Goal: Transaction & Acquisition: Purchase product/service

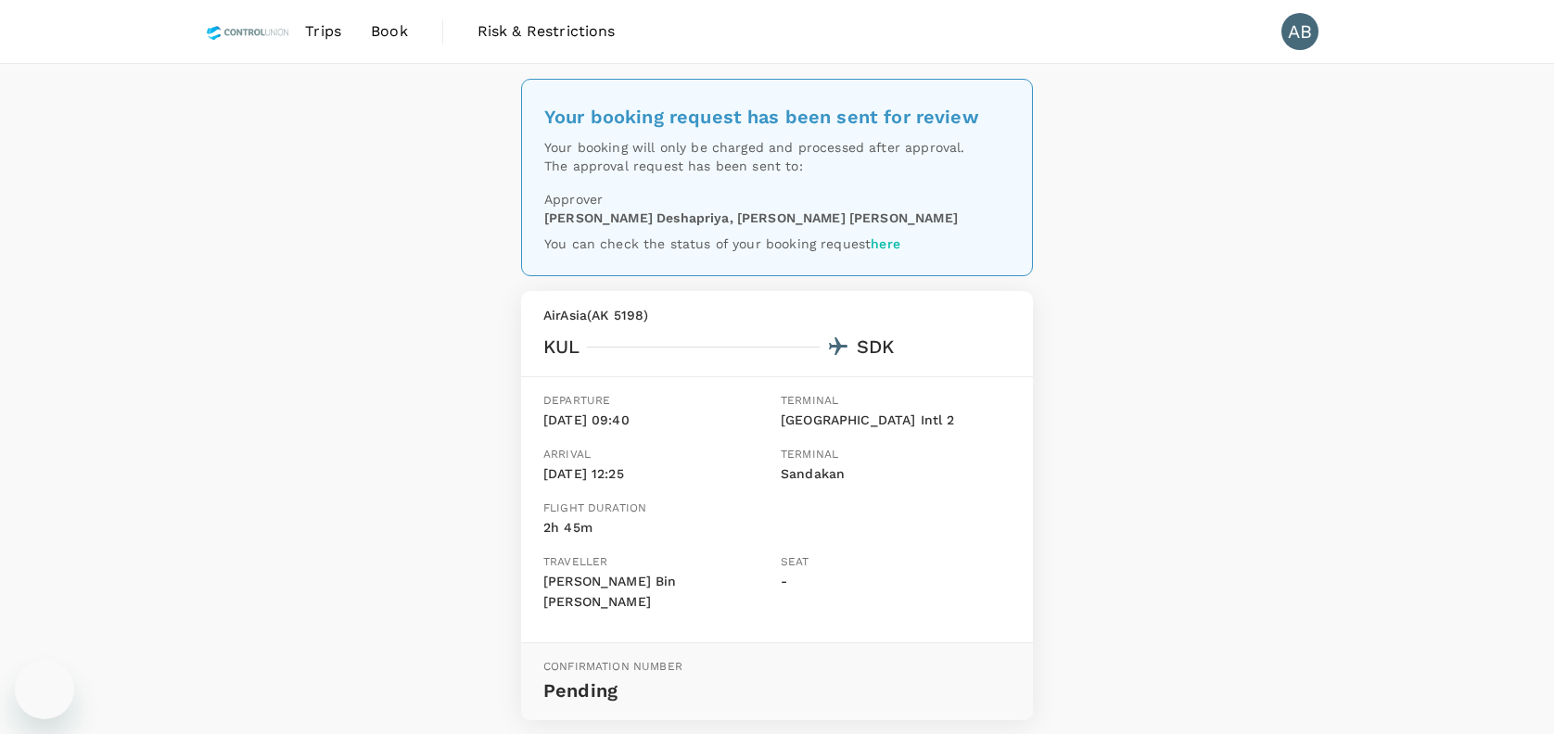
scroll to position [11, 0]
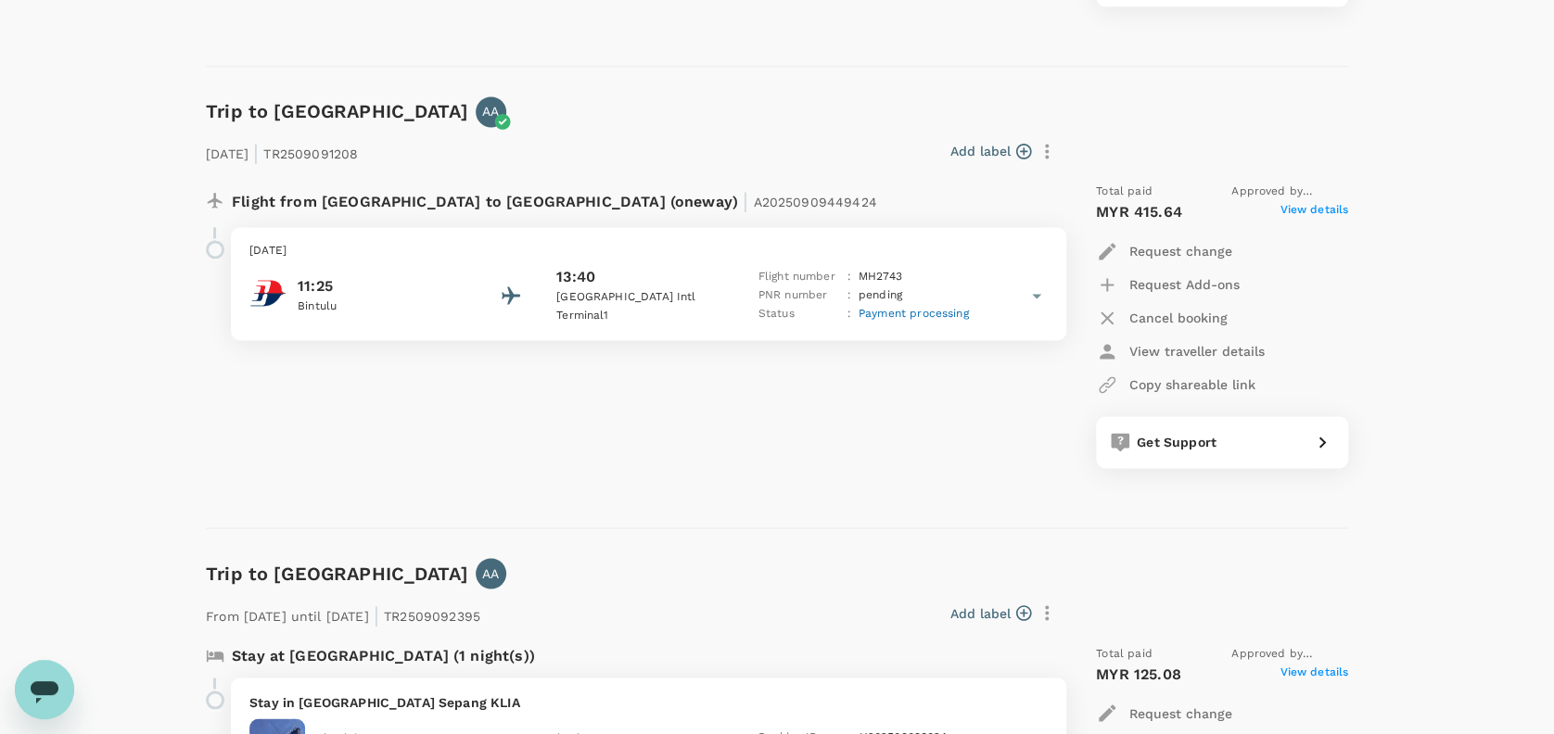
click at [860, 86] on div "Trip to [GEOGRAPHIC_DATA] AA [DATE] | TR2509091208 Add label Flight from [GEOGR…" at bounding box center [769, 298] width 1157 height 462
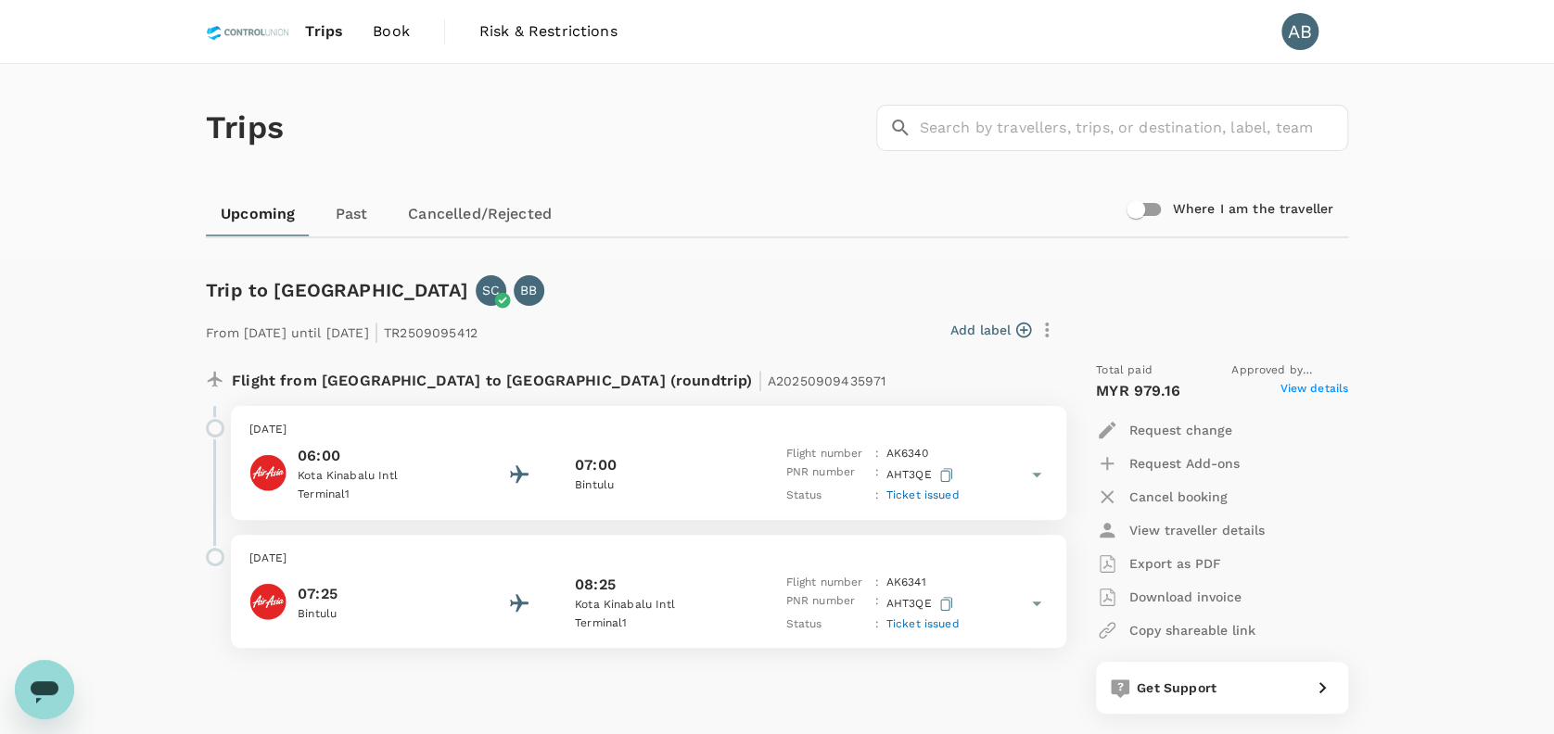
click at [397, 25] on span "Book" at bounding box center [391, 31] width 37 height 22
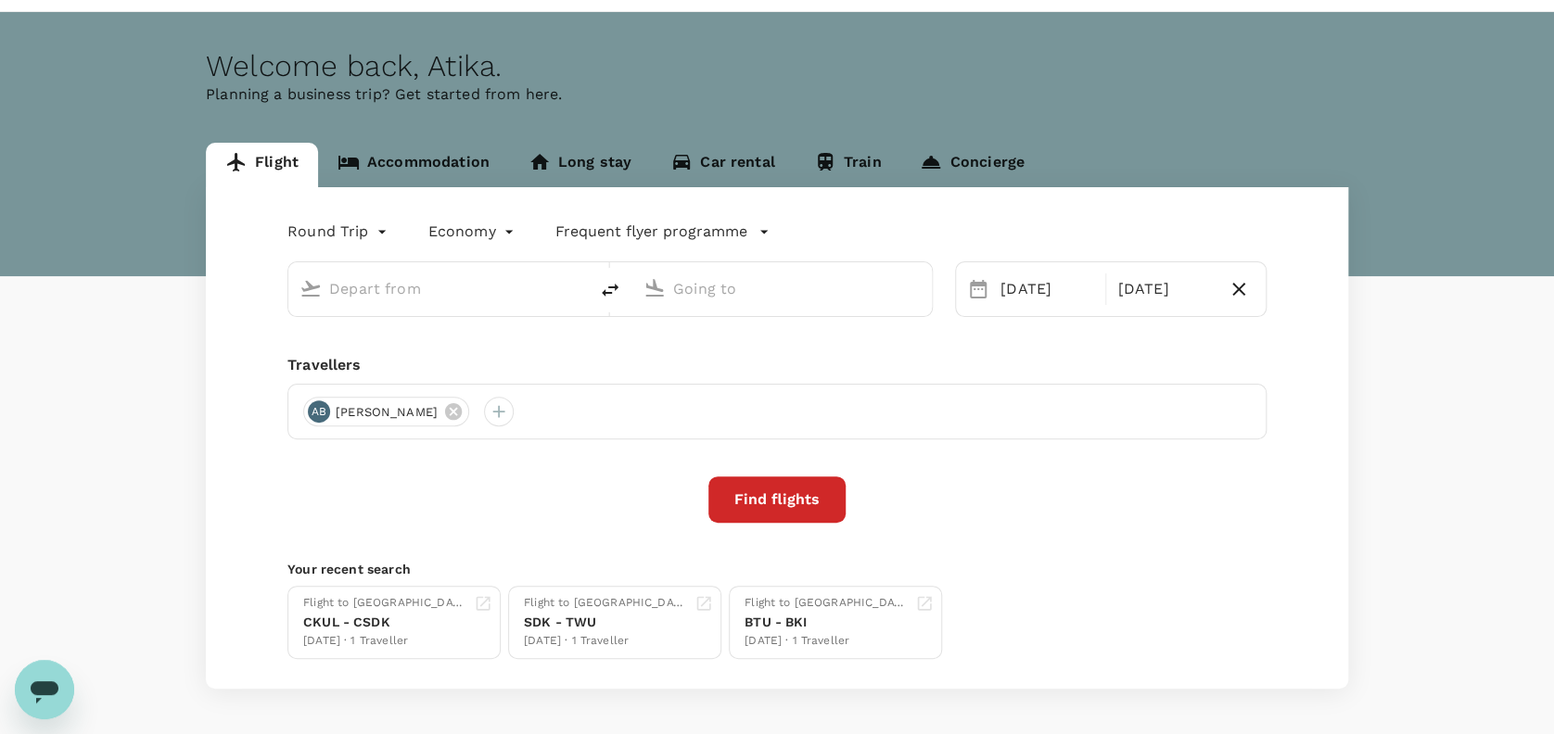
scroll to position [121, 0]
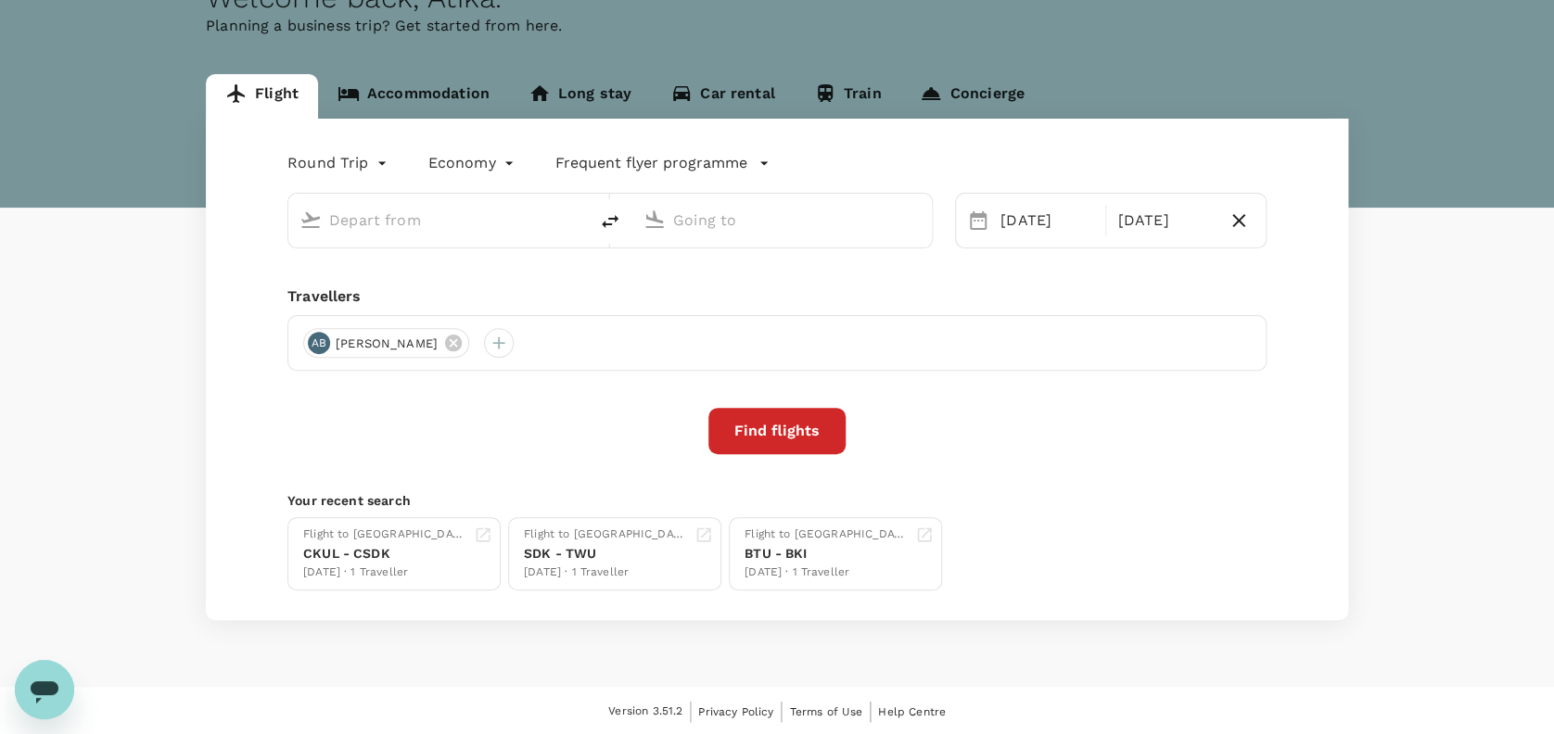
click at [445, 337] on icon at bounding box center [453, 343] width 17 height 17
type input "[GEOGRAPHIC_DATA], [GEOGRAPHIC_DATA] (any)"
type input "Kotoka Intl (ACC)"
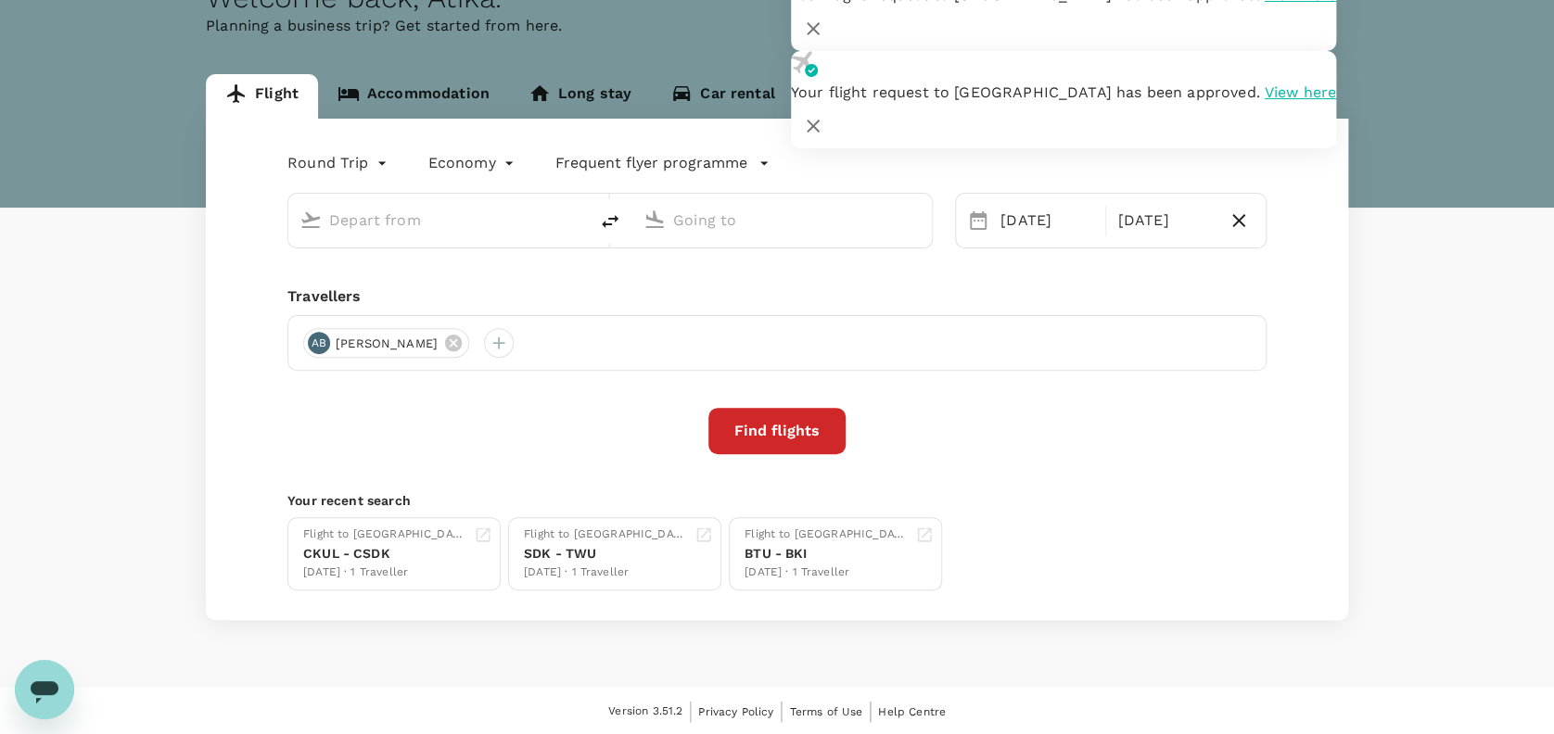
type input "[GEOGRAPHIC_DATA], [GEOGRAPHIC_DATA] (any)"
type input "Kotoka Intl (ACC)"
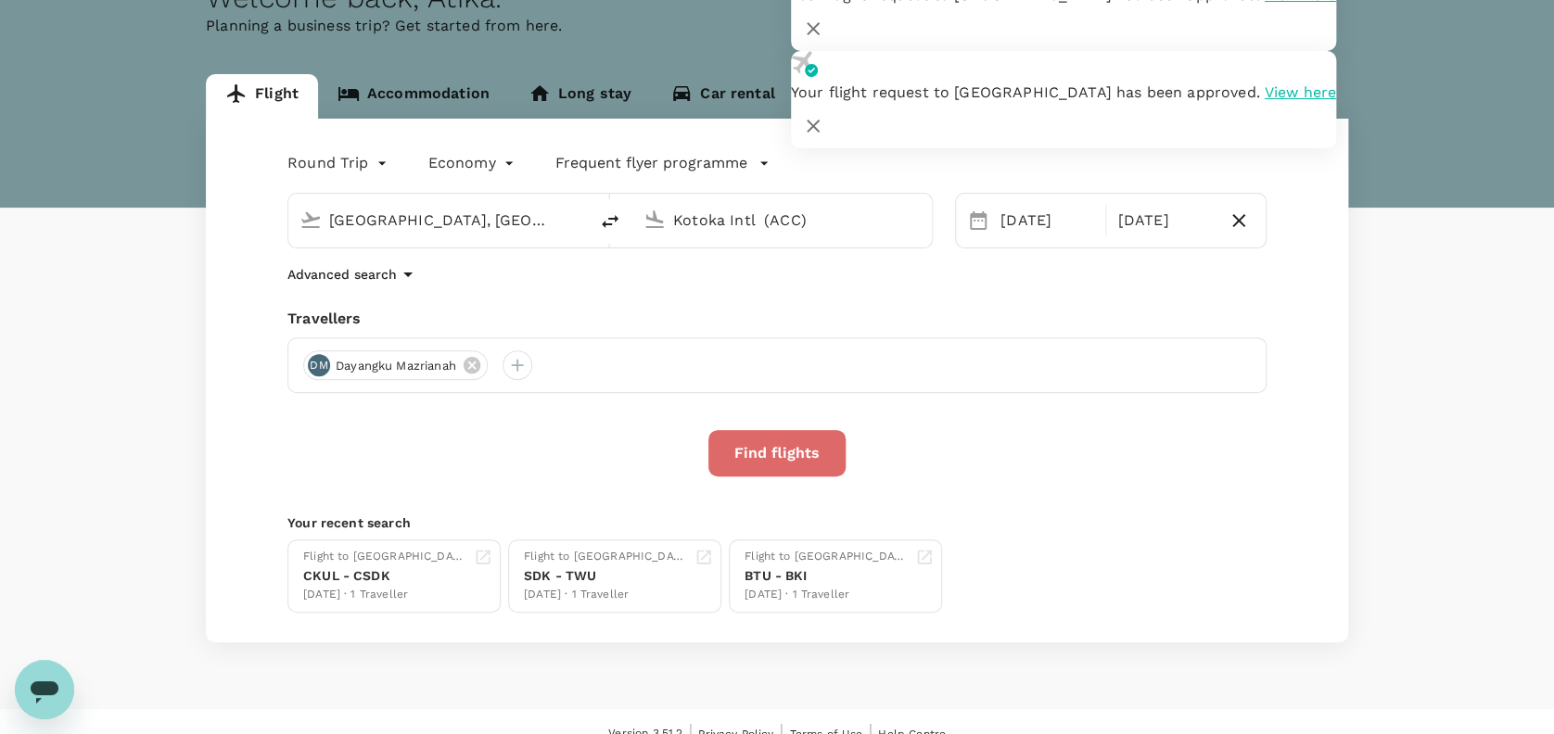
click at [777, 443] on button "Find flights" at bounding box center [776, 453] width 137 height 46
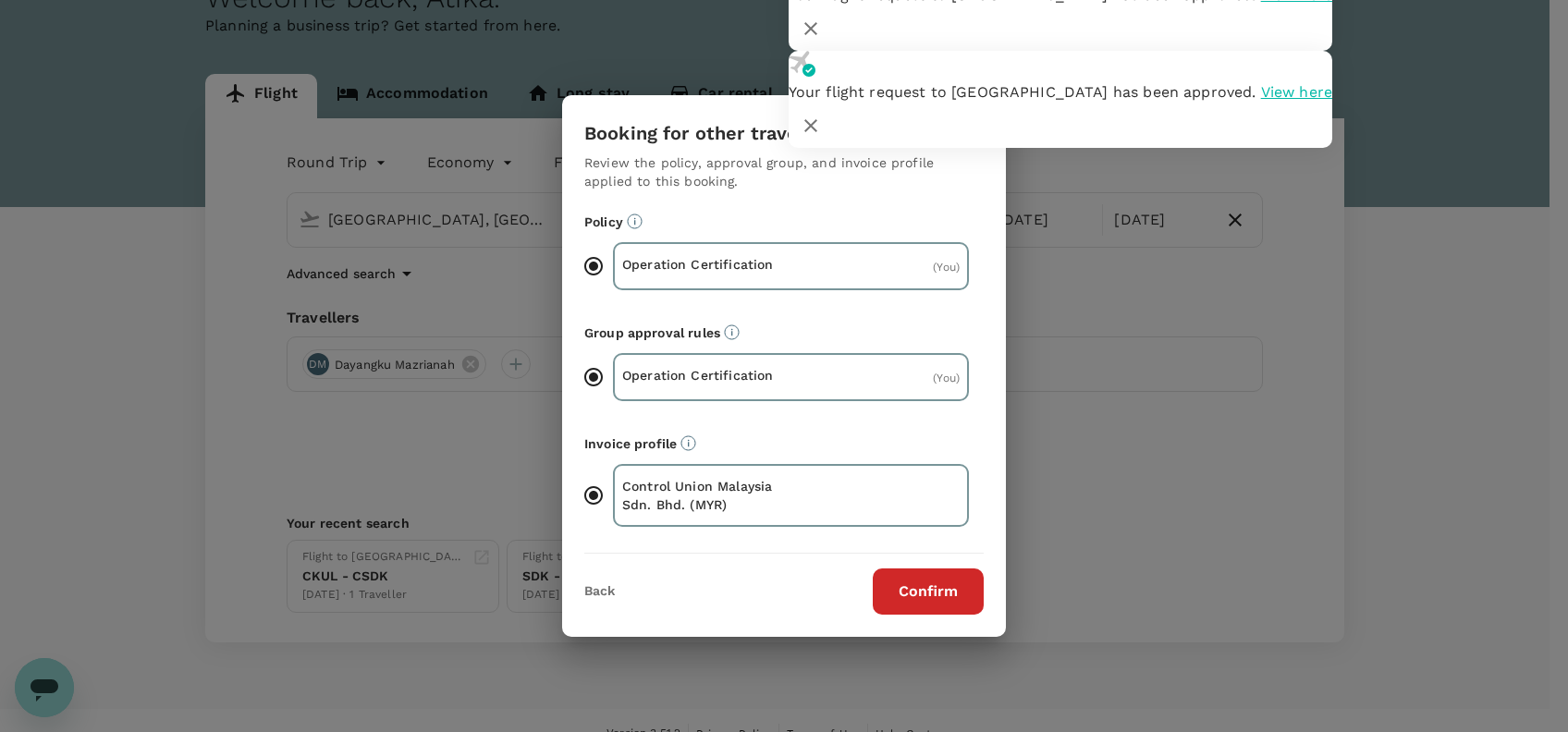
click at [881, 585] on button "Confirm" at bounding box center [928, 591] width 111 height 46
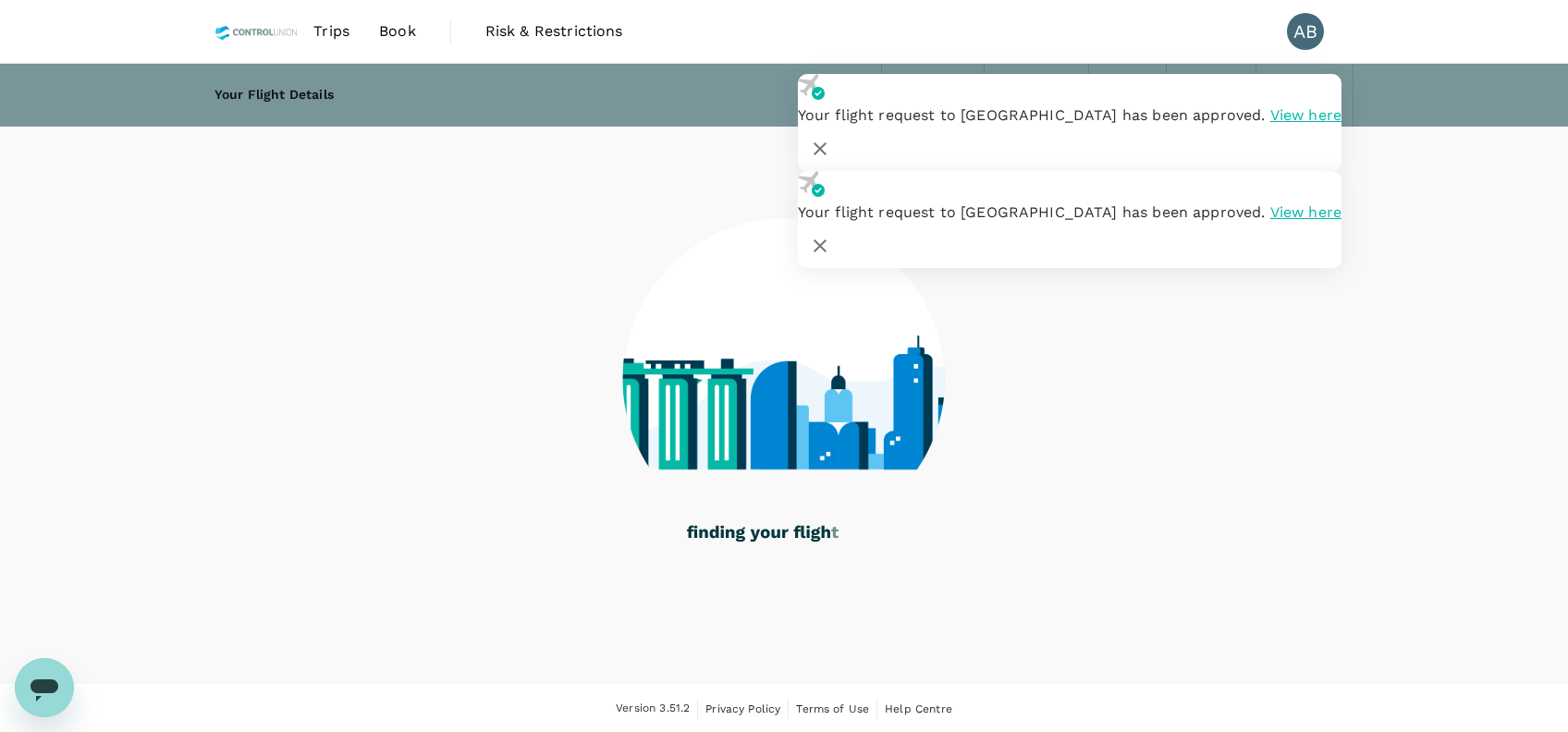
click at [831, 138] on icon "button" at bounding box center [820, 149] width 22 height 22
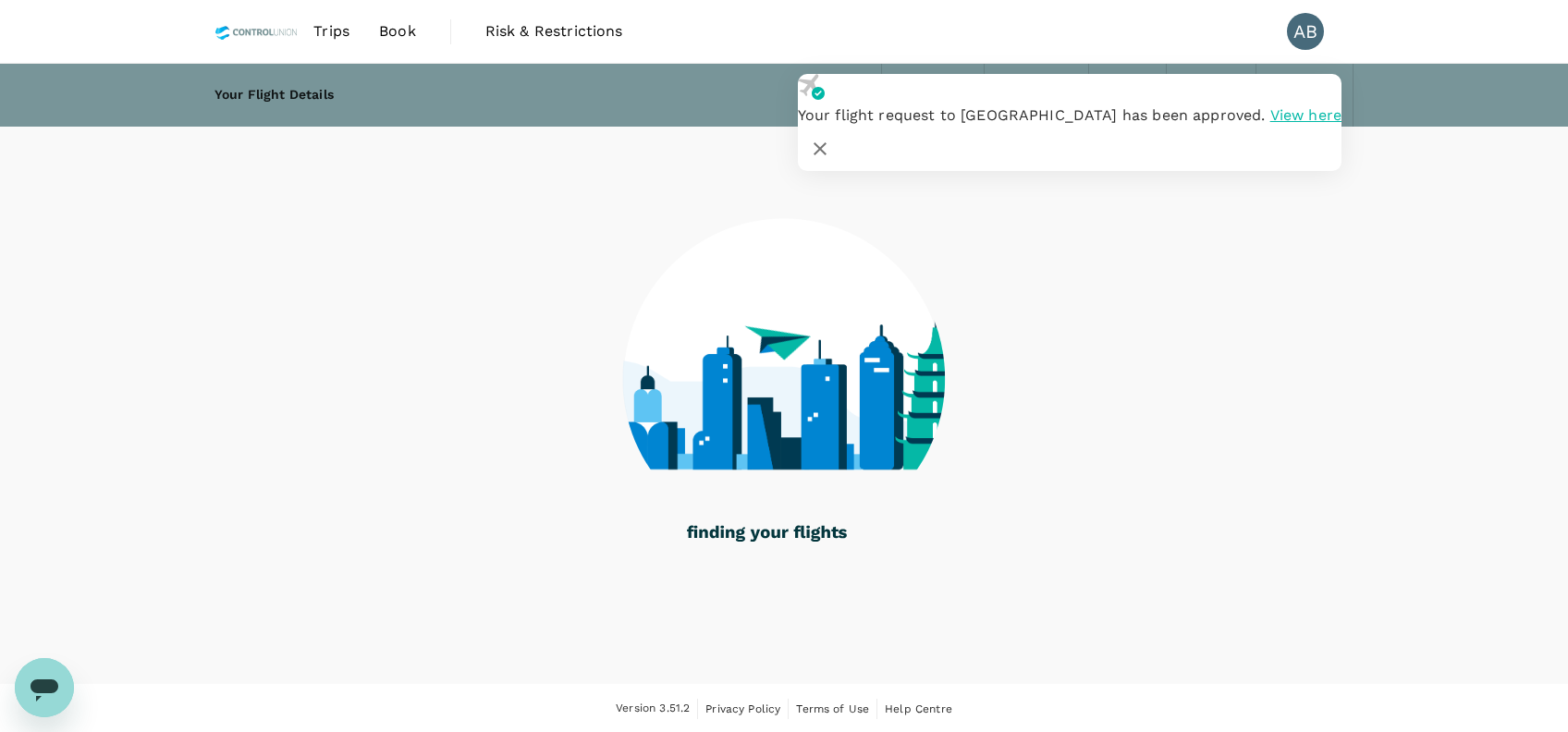
drag, startPoint x: 1298, startPoint y: 112, endPoint x: 1350, endPoint y: 161, distance: 71.4
click at [831, 138] on icon "button" at bounding box center [820, 149] width 22 height 22
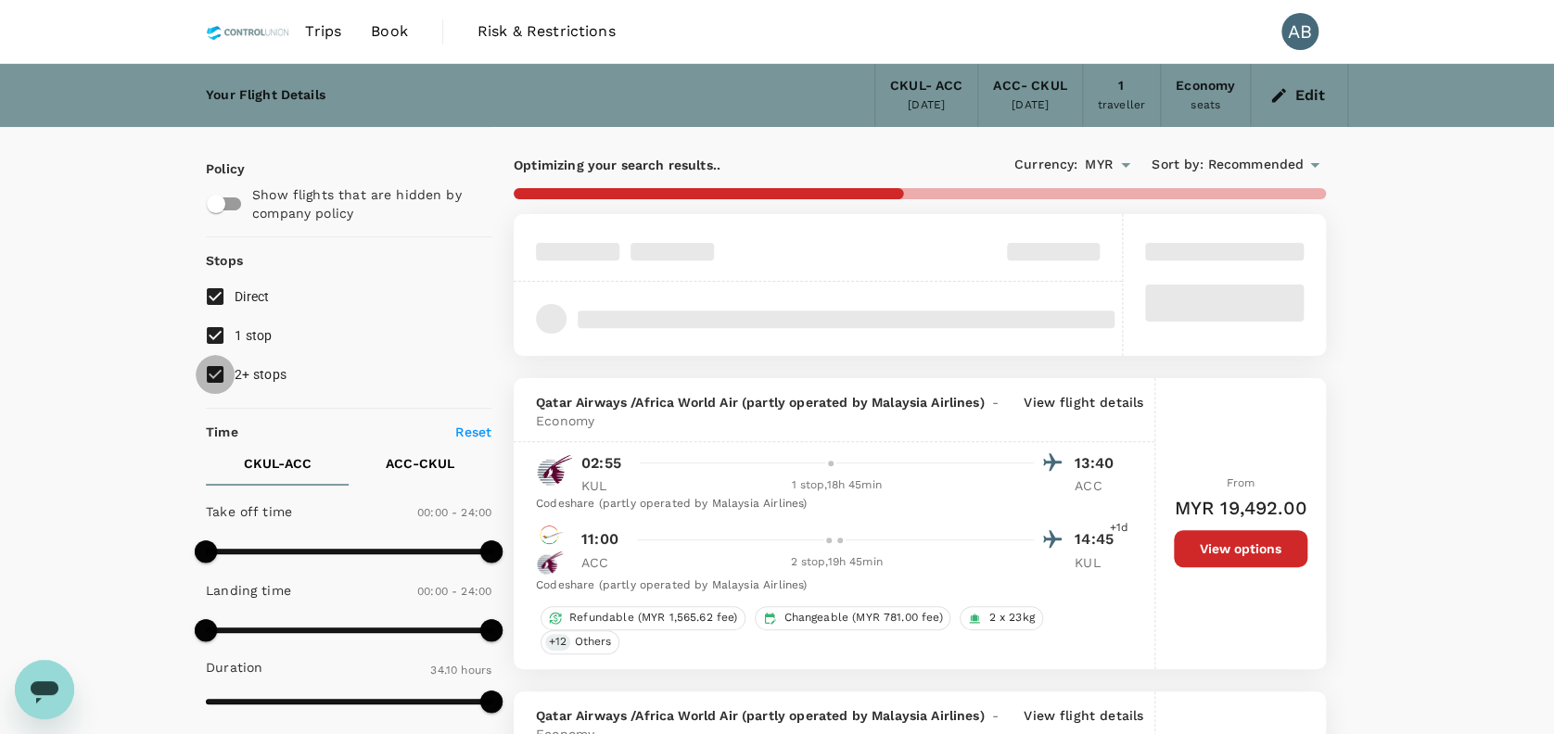
click at [220, 375] on input "2+ stops" at bounding box center [215, 374] width 39 height 39
checkbox input "false"
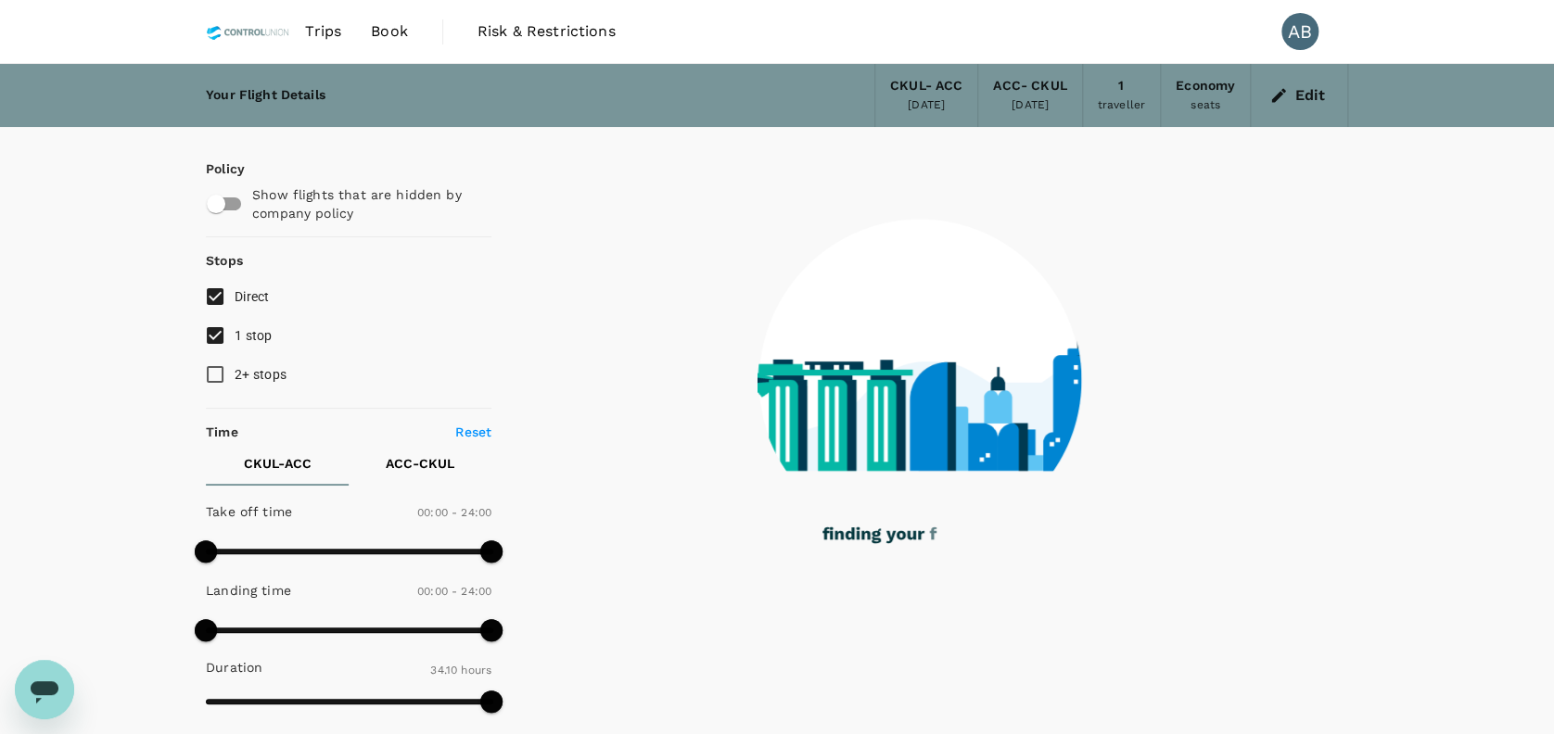
type input "2545"
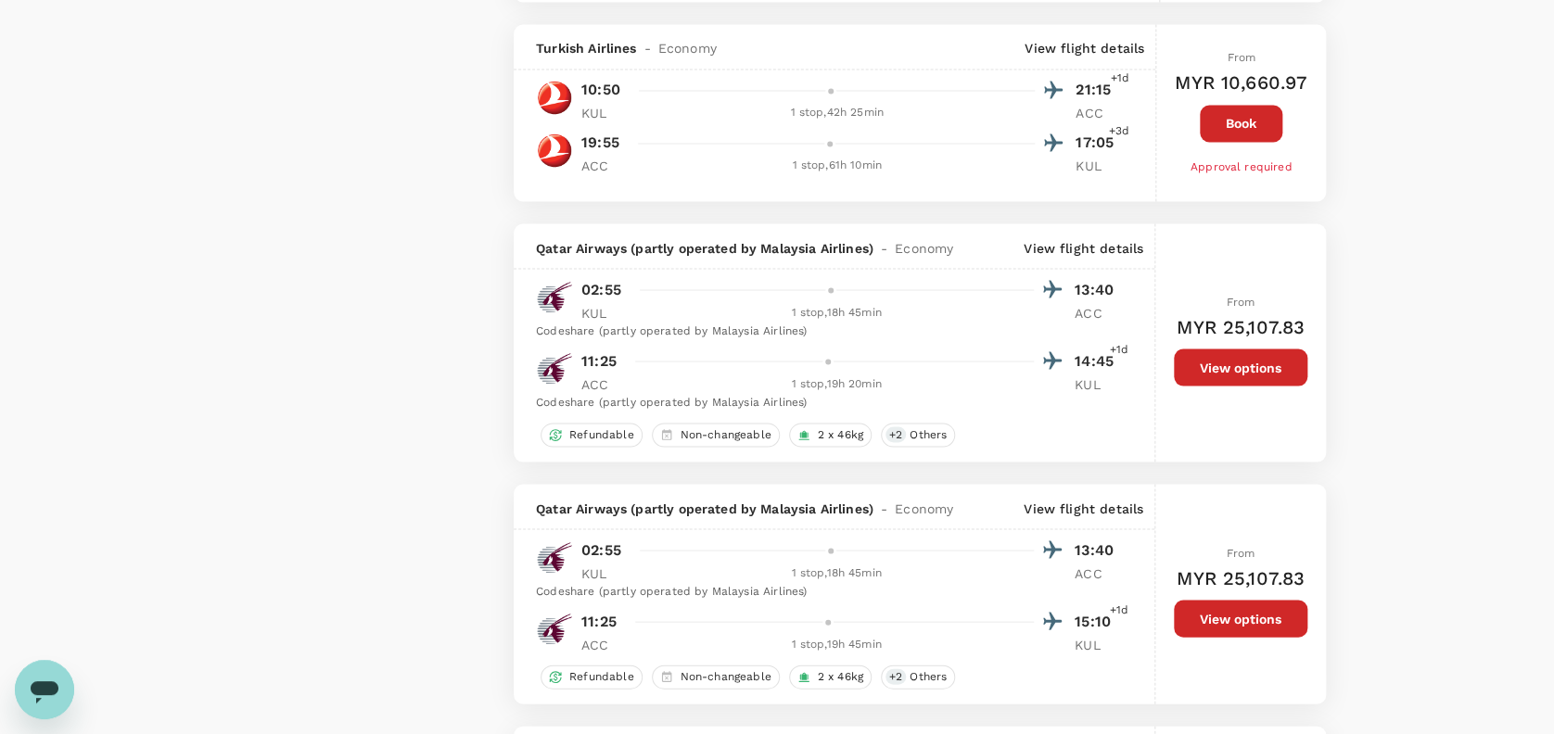
scroll to position [1607, 0]
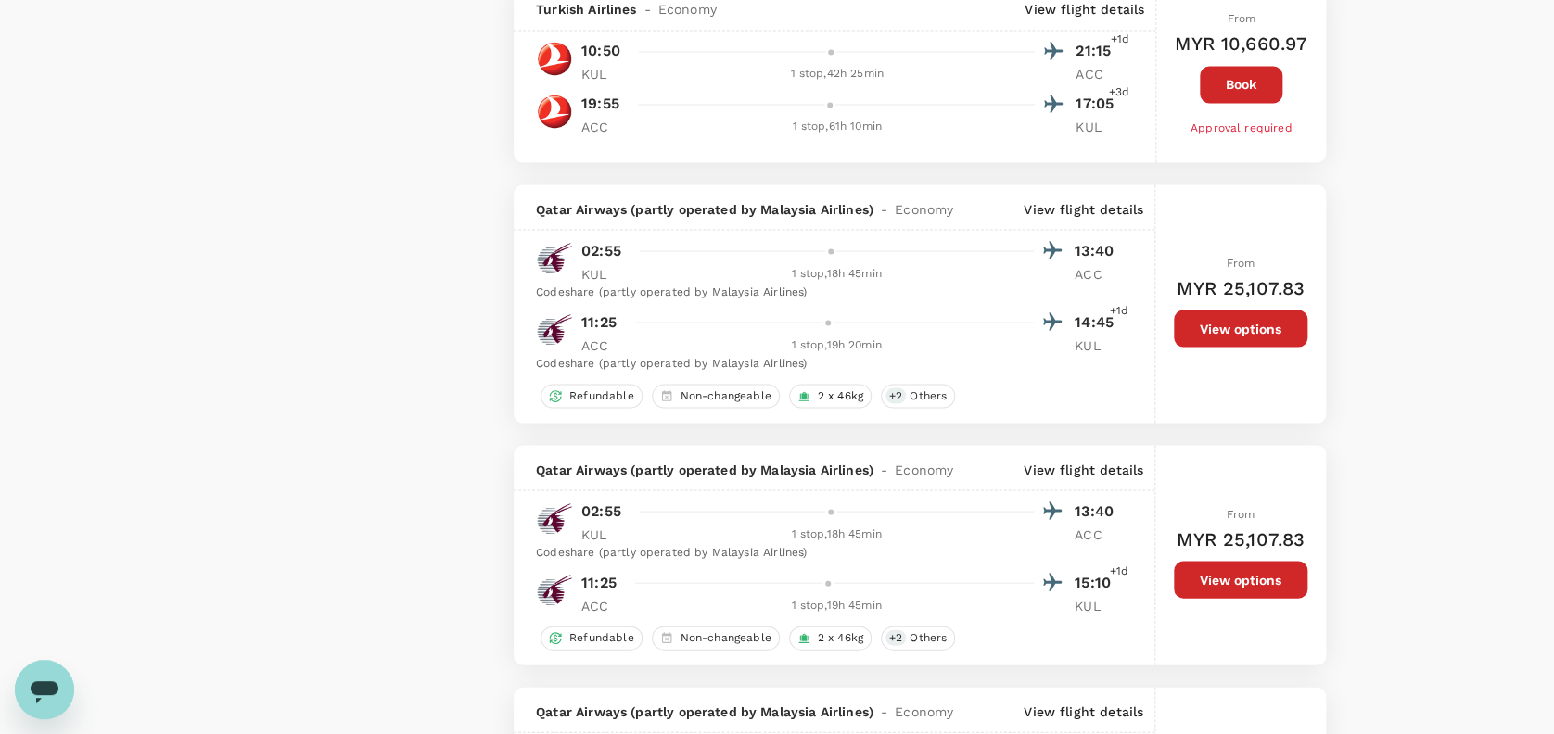
click at [1252, 340] on button "View options" at bounding box center [1240, 328] width 133 height 37
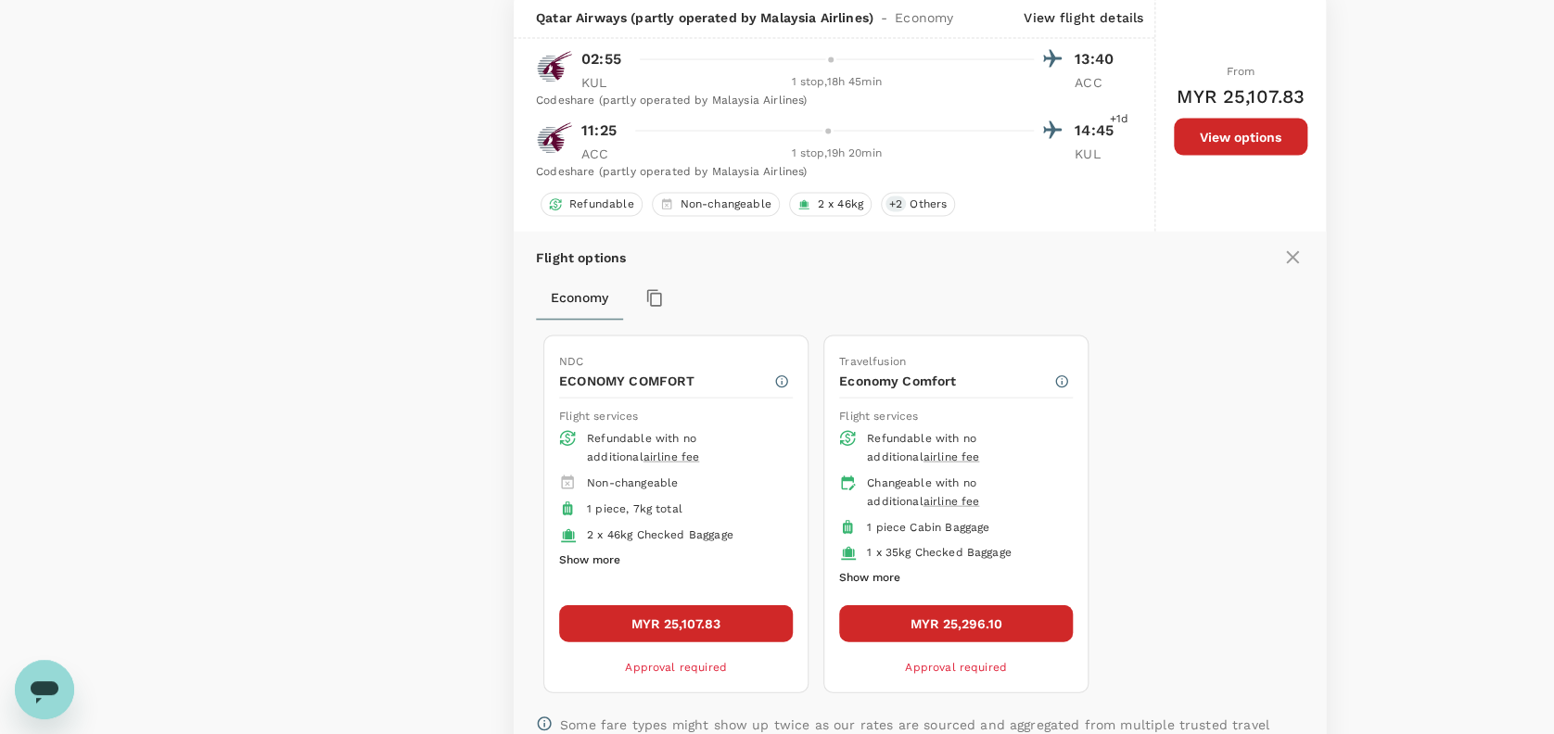
scroll to position [1801, 0]
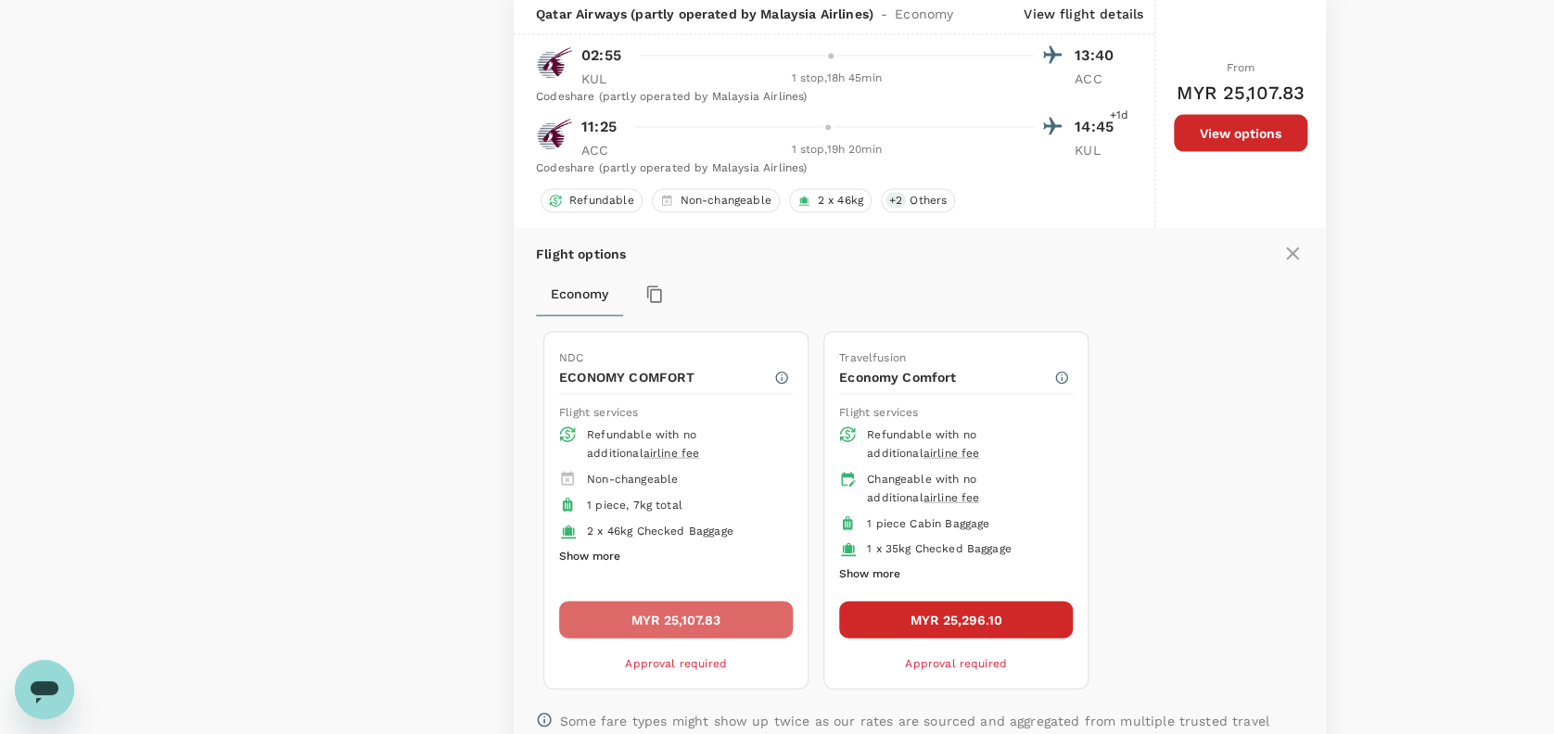
click at [709, 612] on button "MYR 25,107.83" at bounding box center [676, 620] width 234 height 37
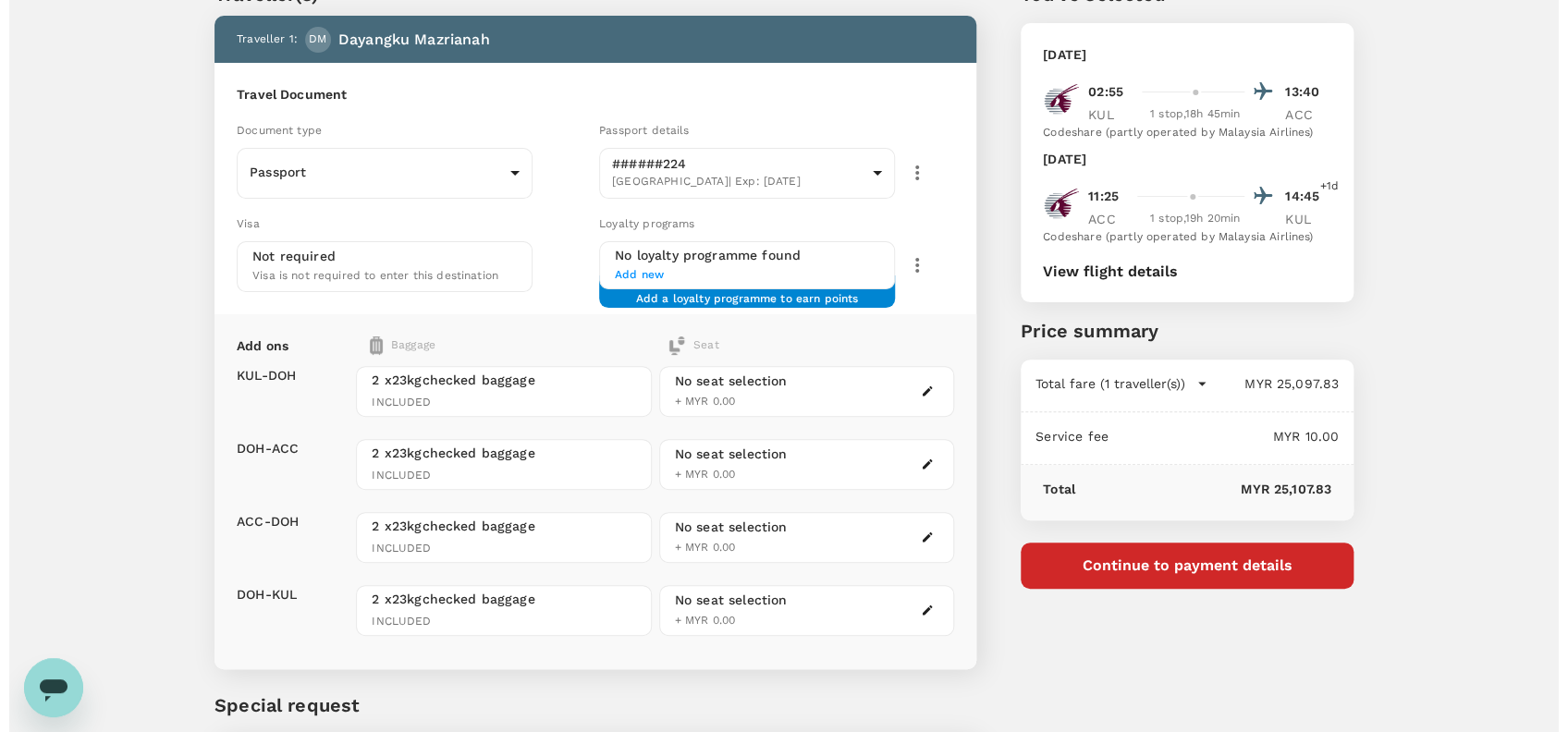
scroll to position [123, 0]
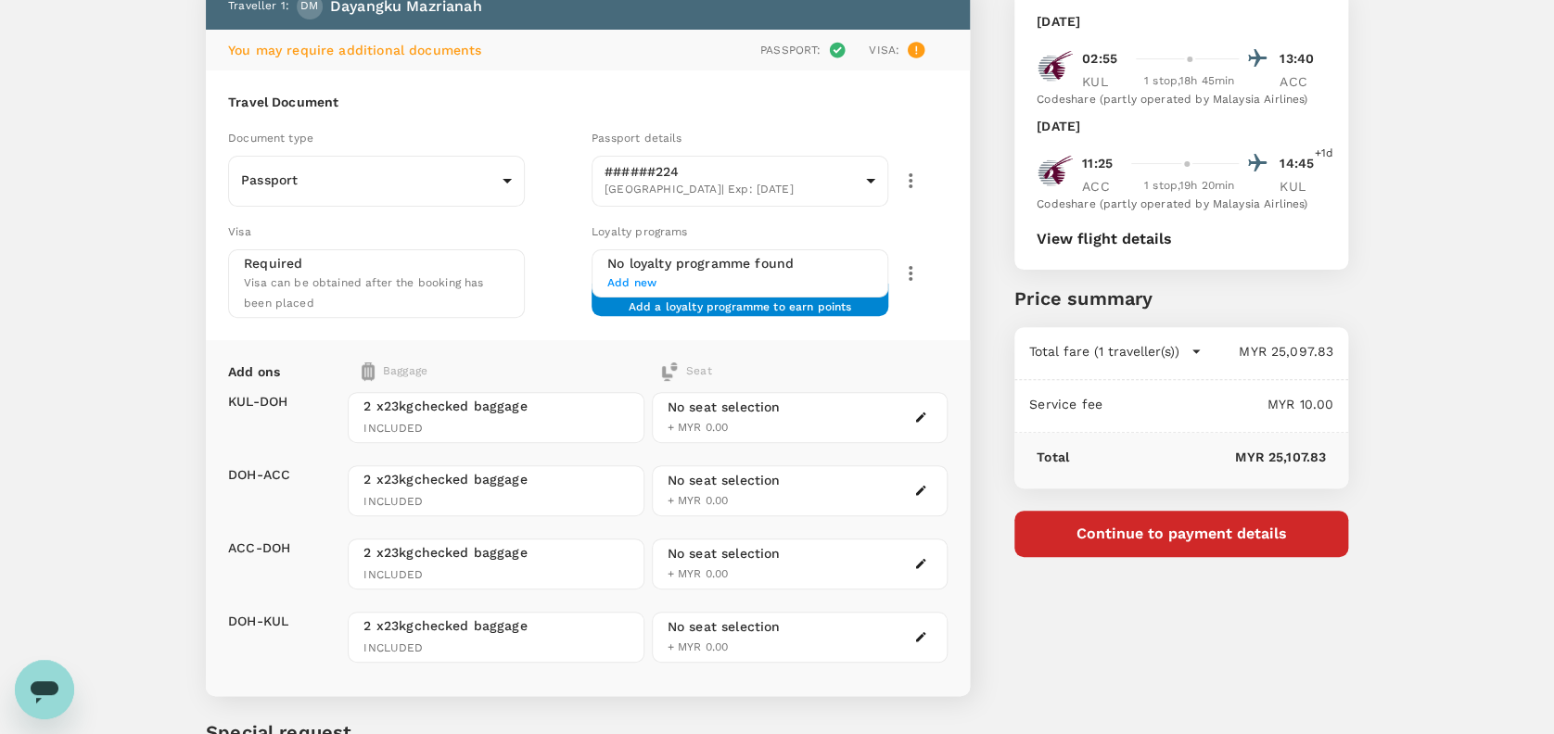
click at [1122, 239] on button "View flight details" at bounding box center [1103, 239] width 135 height 17
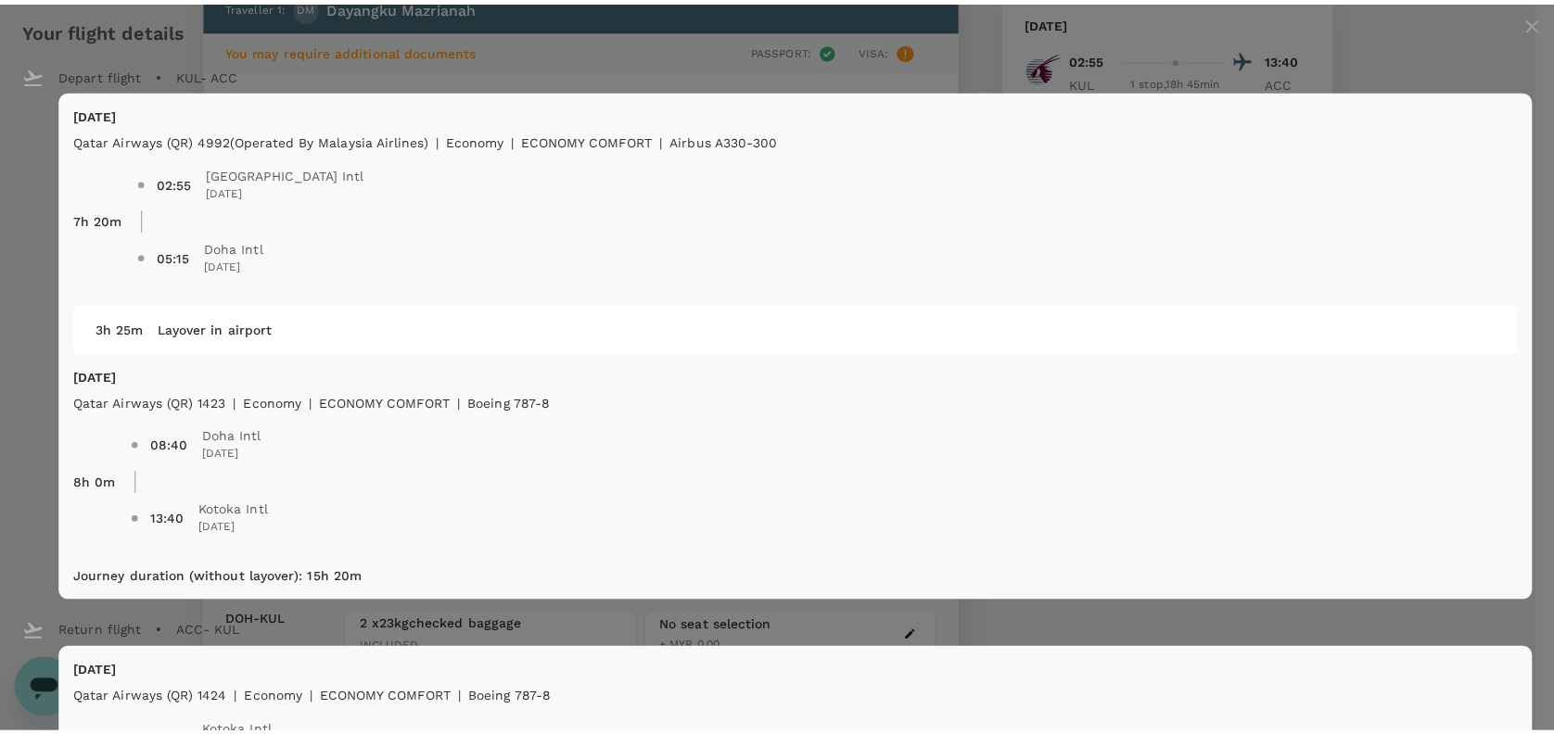
scroll to position [0, 0]
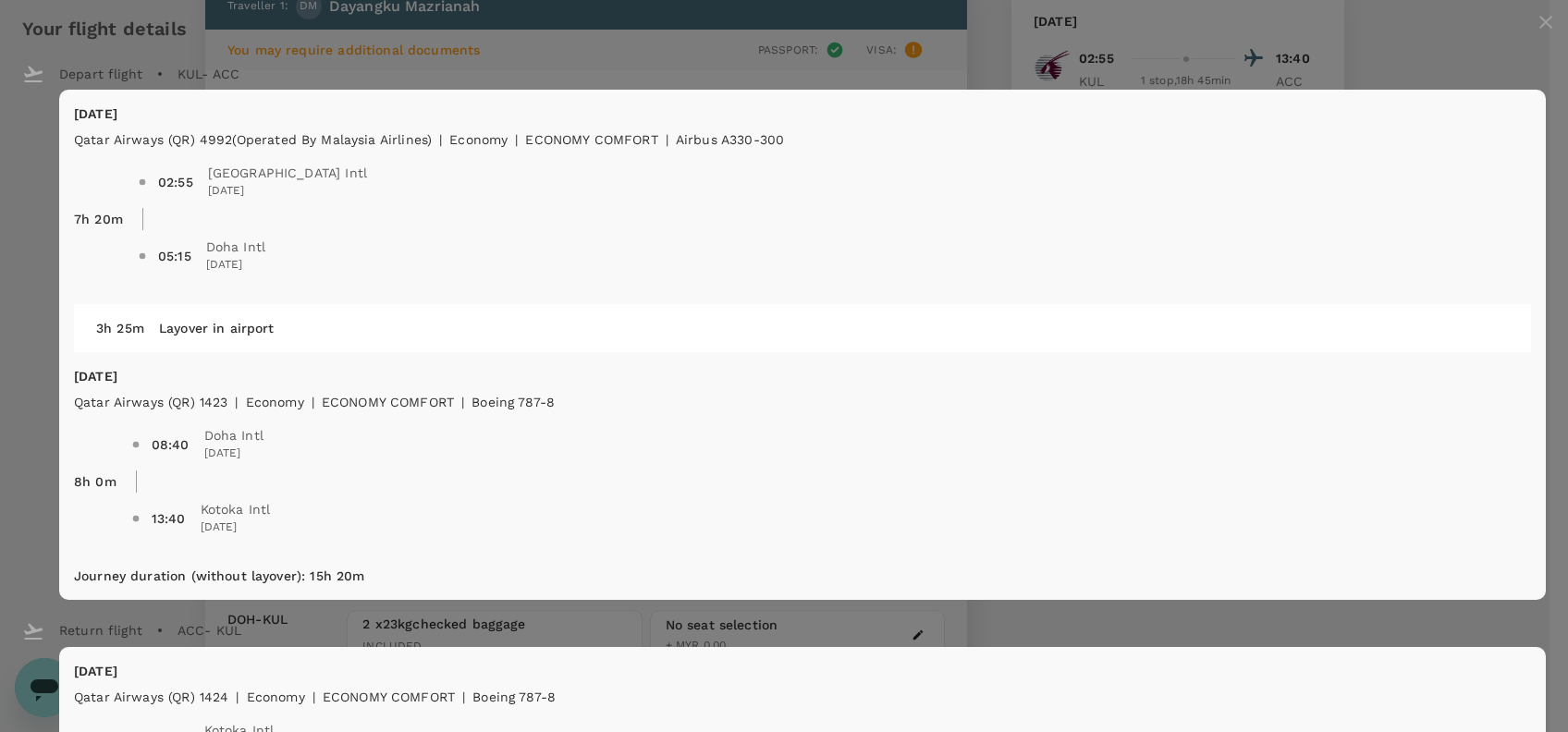
click at [1535, 33] on icon "close" at bounding box center [1546, 22] width 22 height 22
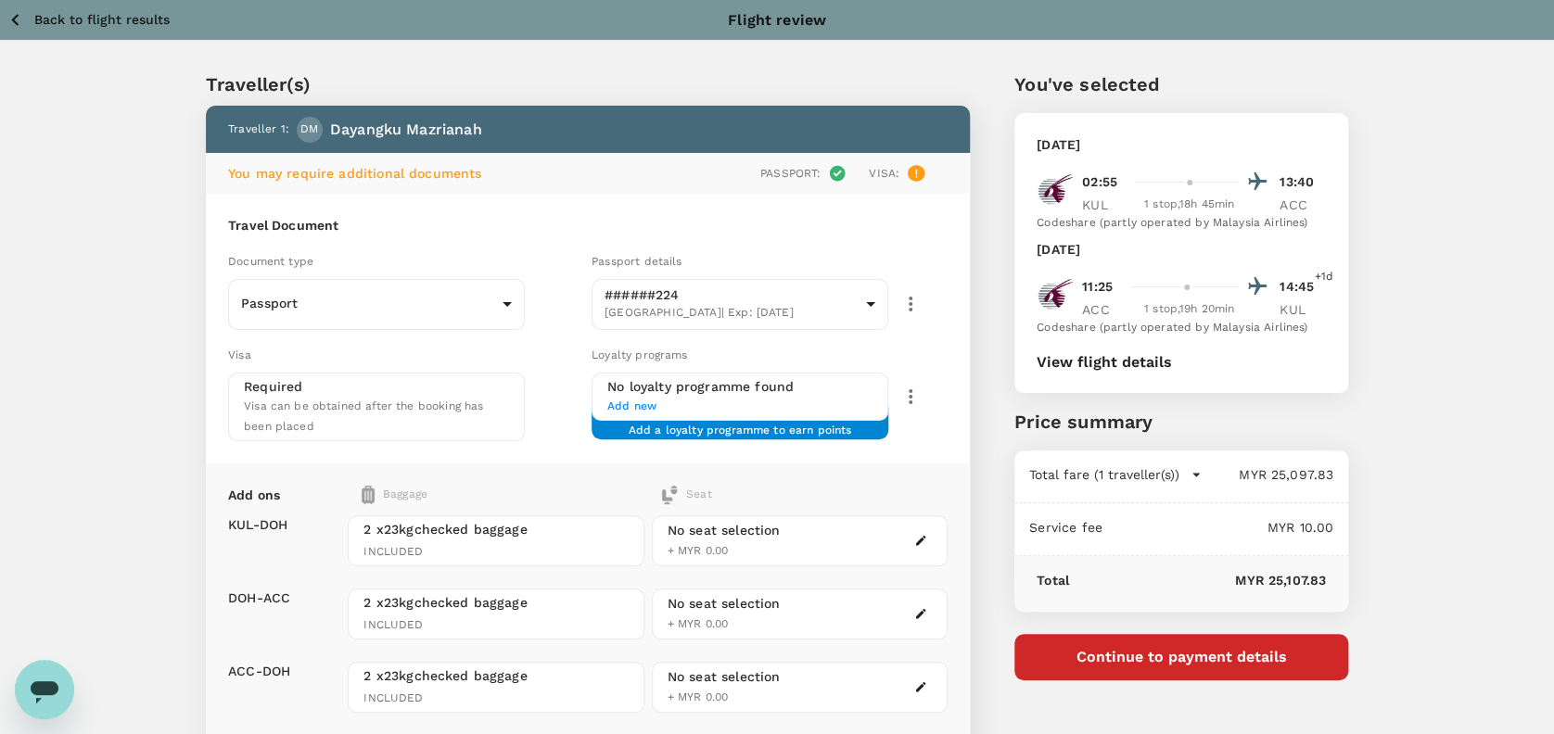
click at [21, 15] on icon "button" at bounding box center [15, 19] width 23 height 23
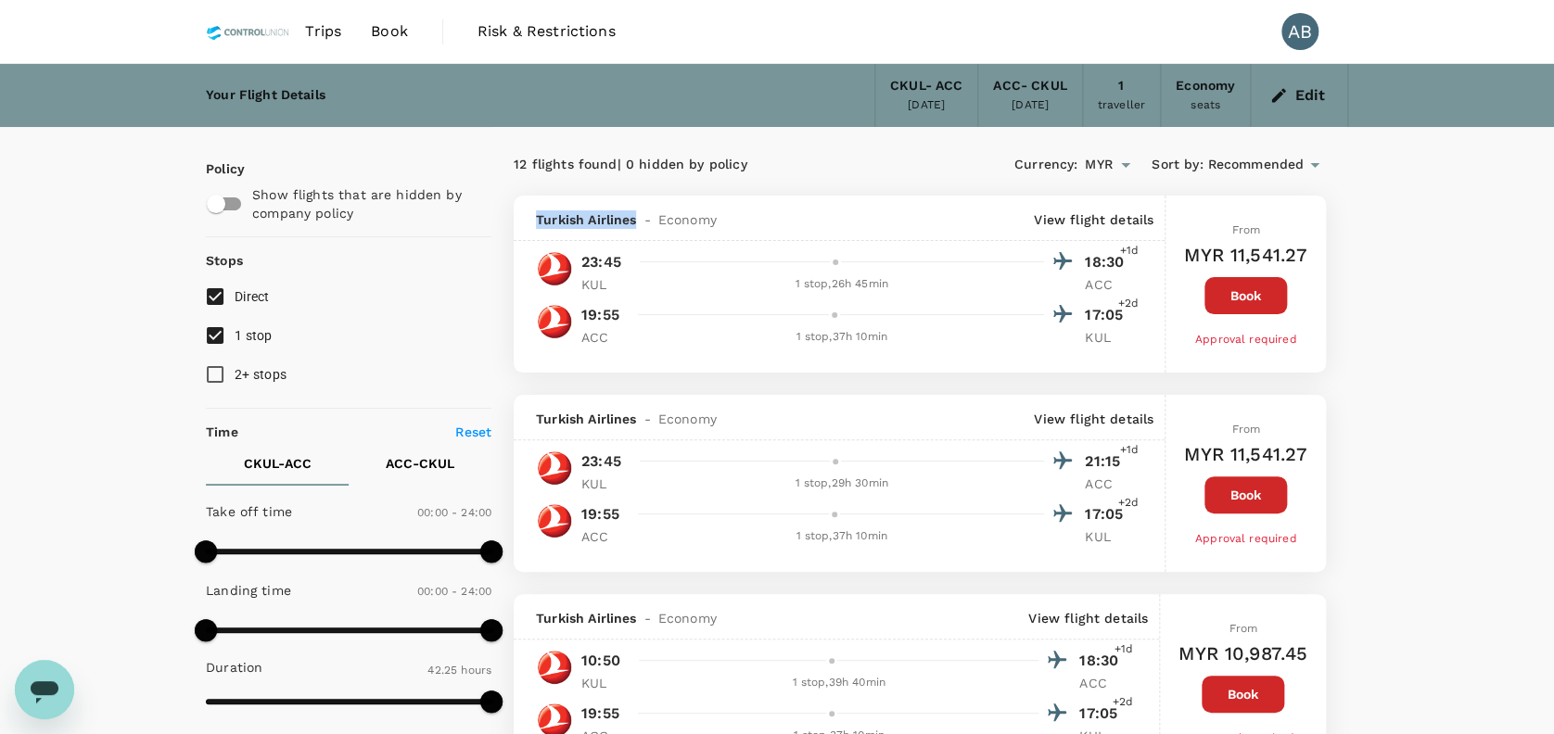
drag, startPoint x: 634, startPoint y: 223, endPoint x: 532, endPoint y: 223, distance: 102.0
click at [532, 223] on div "Turkish Airlines - Economy View flight details" at bounding box center [839, 218] width 651 height 45
copy span "Turkish Airlines"
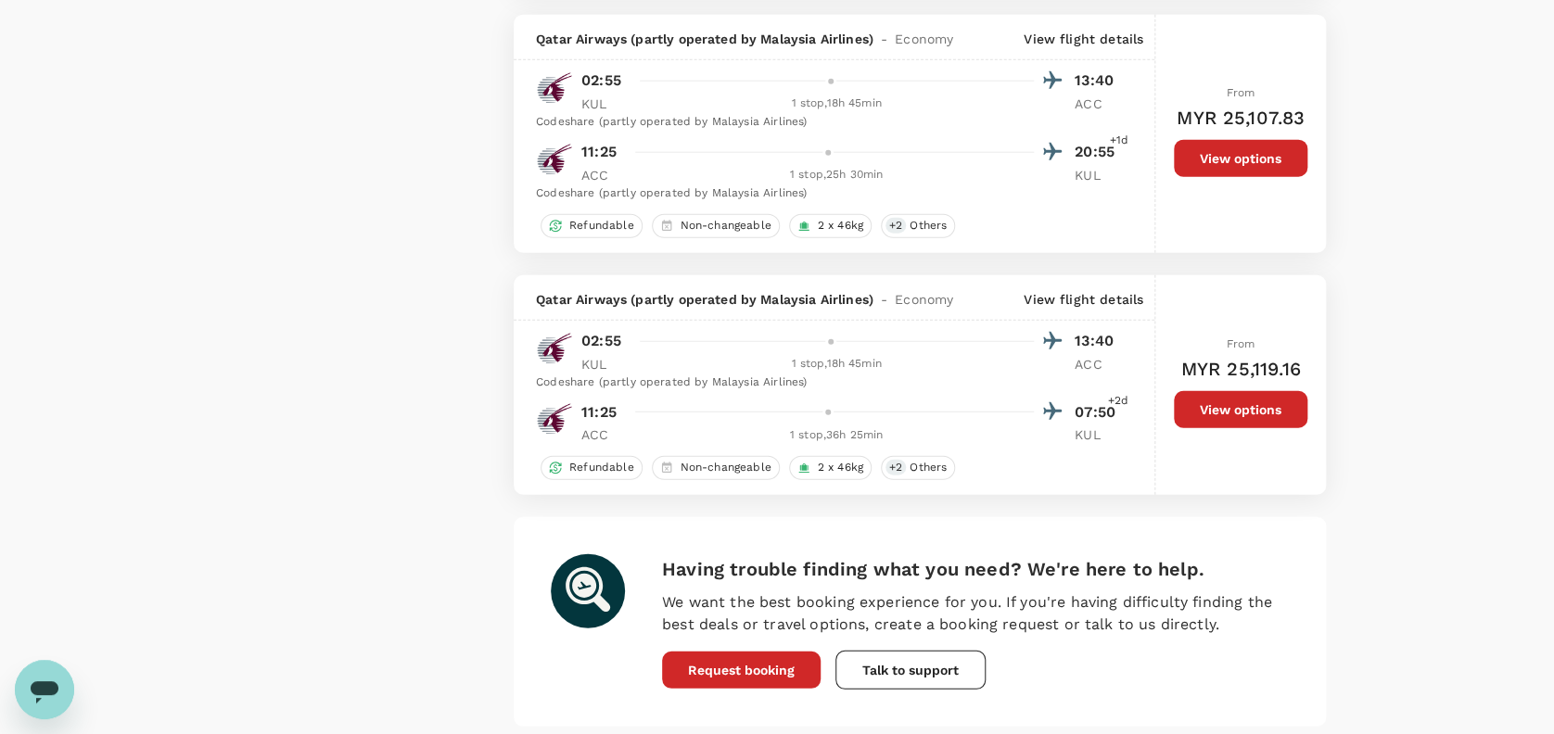
scroll to position [2430, 0]
